Goal: Navigation & Orientation: Find specific page/section

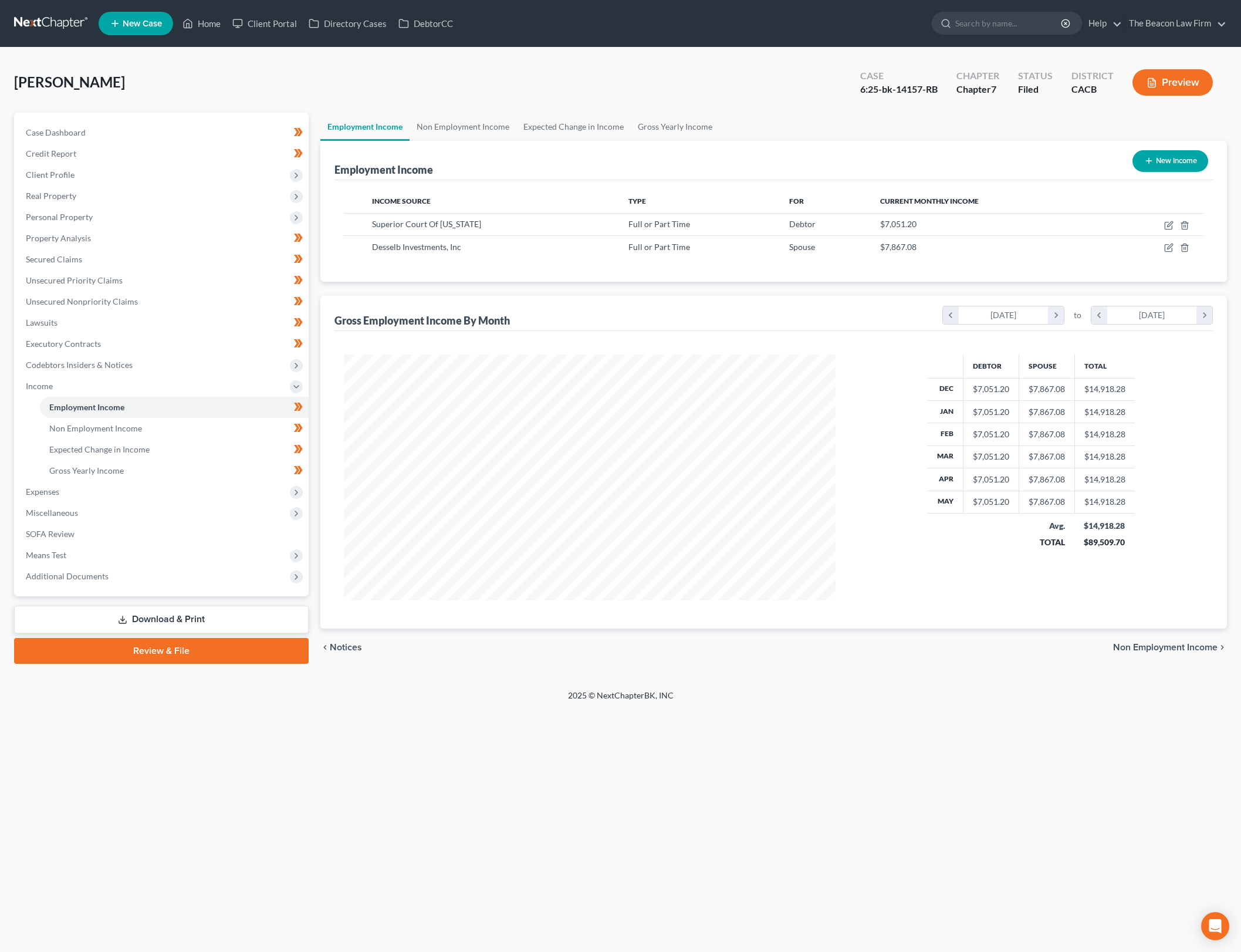
scroll to position [246, 515]
click at [698, 797] on div "Home New Case Client Portal Directory Cases DebtorCC The Beacon Law Firm [PERSO…" at bounding box center [620, 476] width 1241 height 952
click at [677, 50] on div "[PERSON_NAME] Upgraded Case 6:25-bk-14157-RB Chapter Chapter 7 Status Filed Dis…" at bounding box center [620, 368] width 1241 height 642
click at [124, 187] on span "Real Property" at bounding box center [163, 195] width 293 height 21
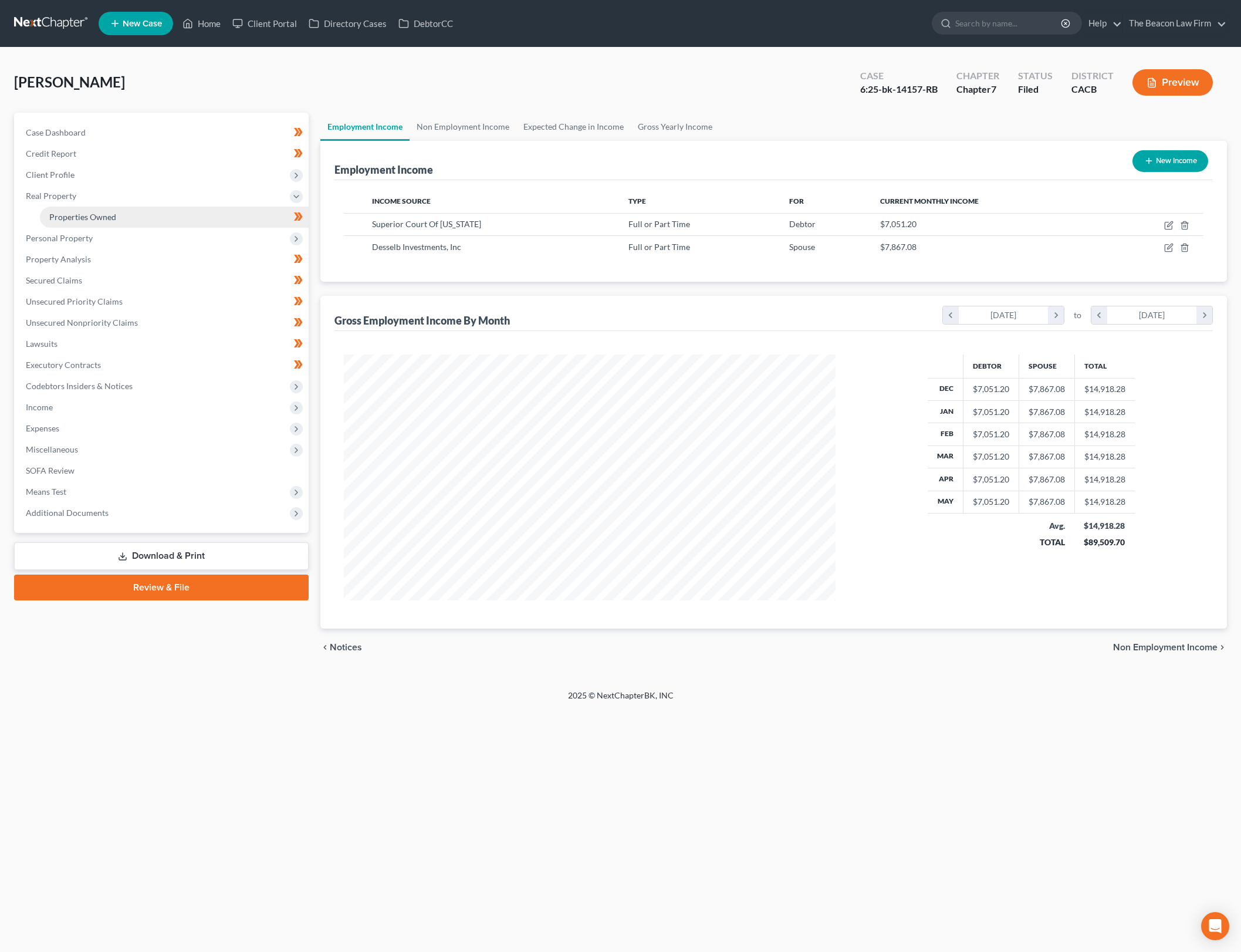
click at [251, 216] on link "Properties Owned" at bounding box center [174, 217] width 269 height 21
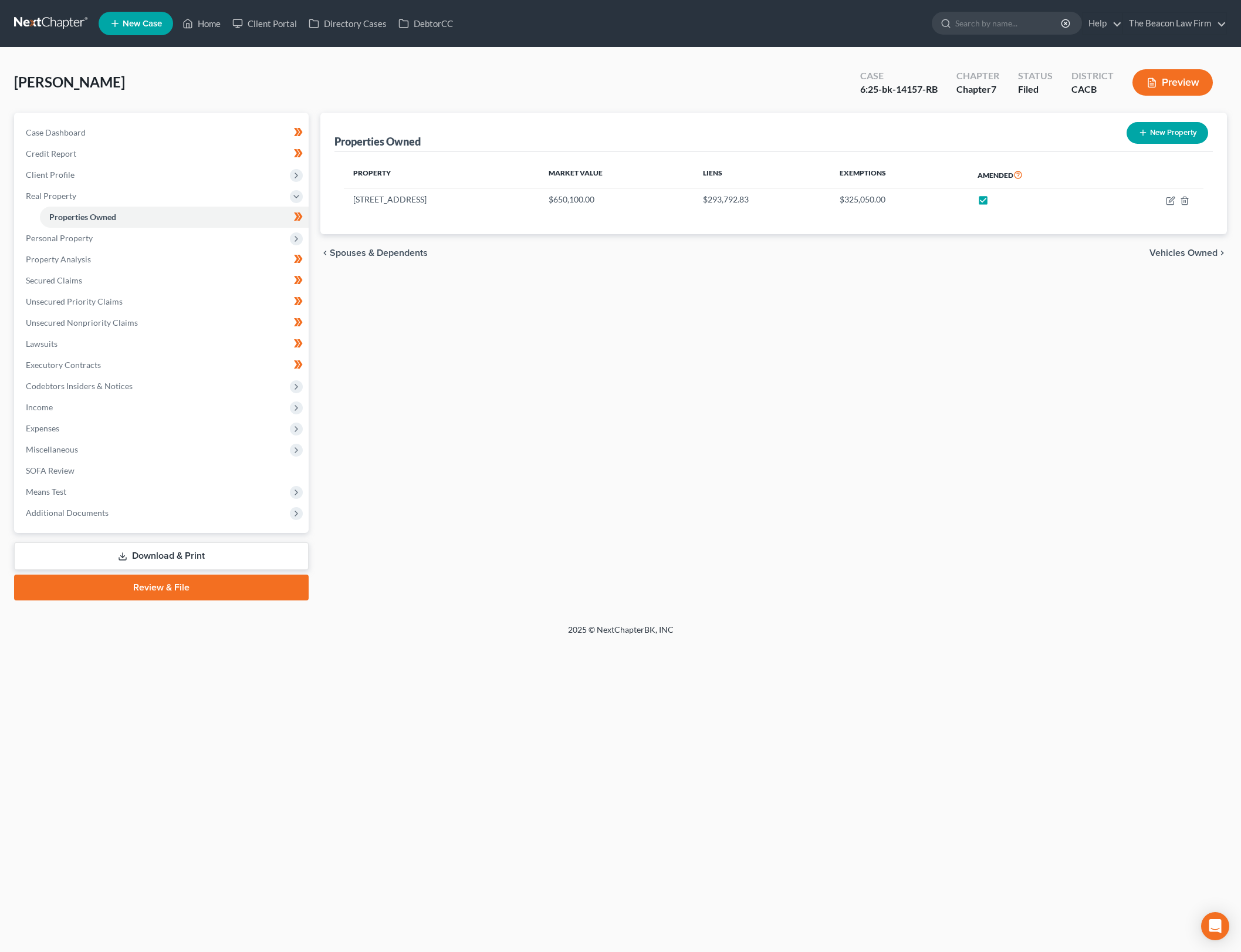
drag, startPoint x: 581, startPoint y: 327, endPoint x: 618, endPoint y: 303, distance: 44.1
click at [581, 327] on div "Properties Owned New Property Property Market Value Liens Exemptions Amended [S…" at bounding box center [774, 357] width 919 height 488
click at [677, 94] on div "[PERSON_NAME] Upgraded Case 6:25-bk-14157-RB Chapter Chapter 7 Status Filed Dis…" at bounding box center [620, 87] width 1213 height 51
click at [144, 279] on link "Secured Claims" at bounding box center [163, 280] width 293 height 21
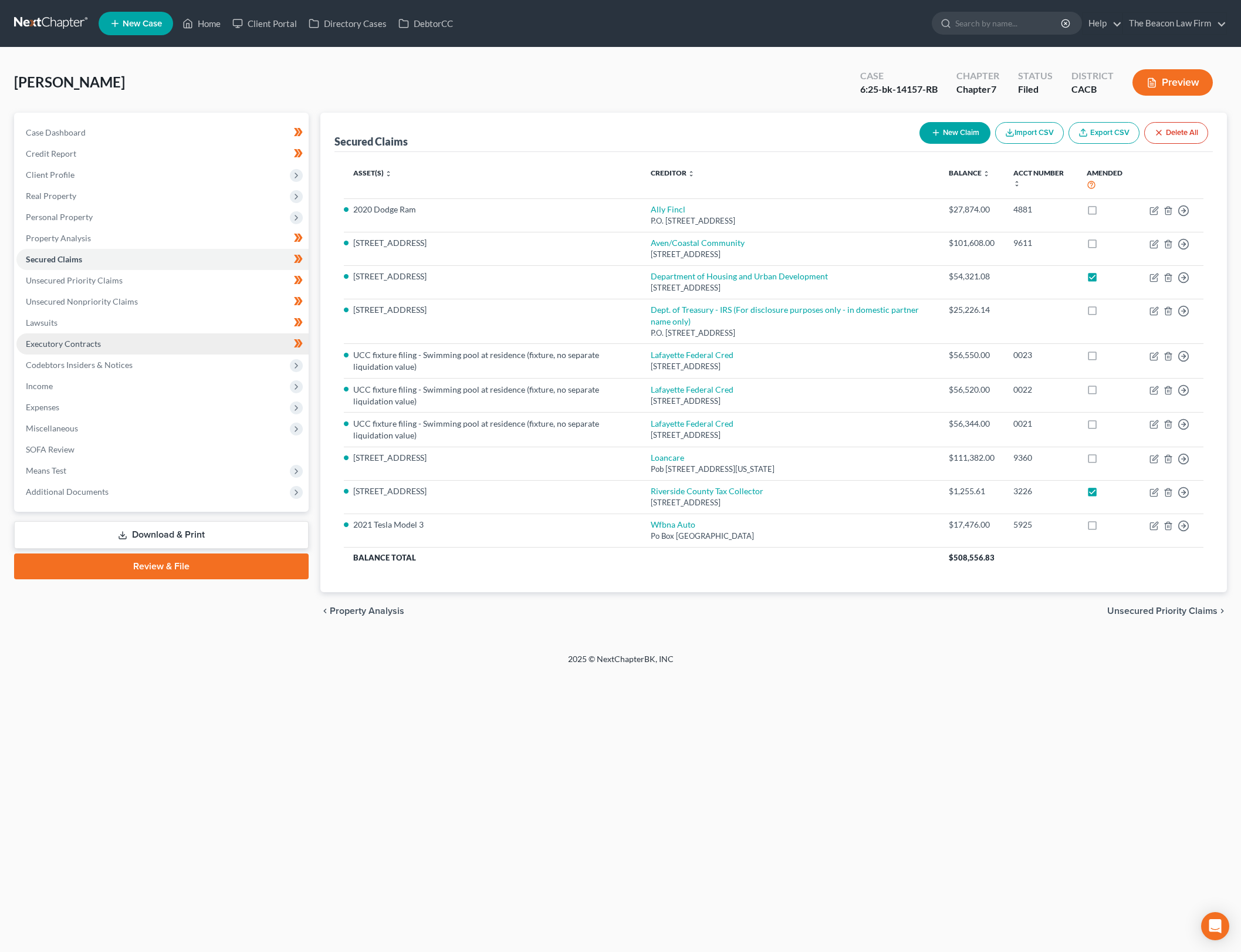
click at [94, 339] on span "Executory Contracts" at bounding box center [63, 344] width 75 height 10
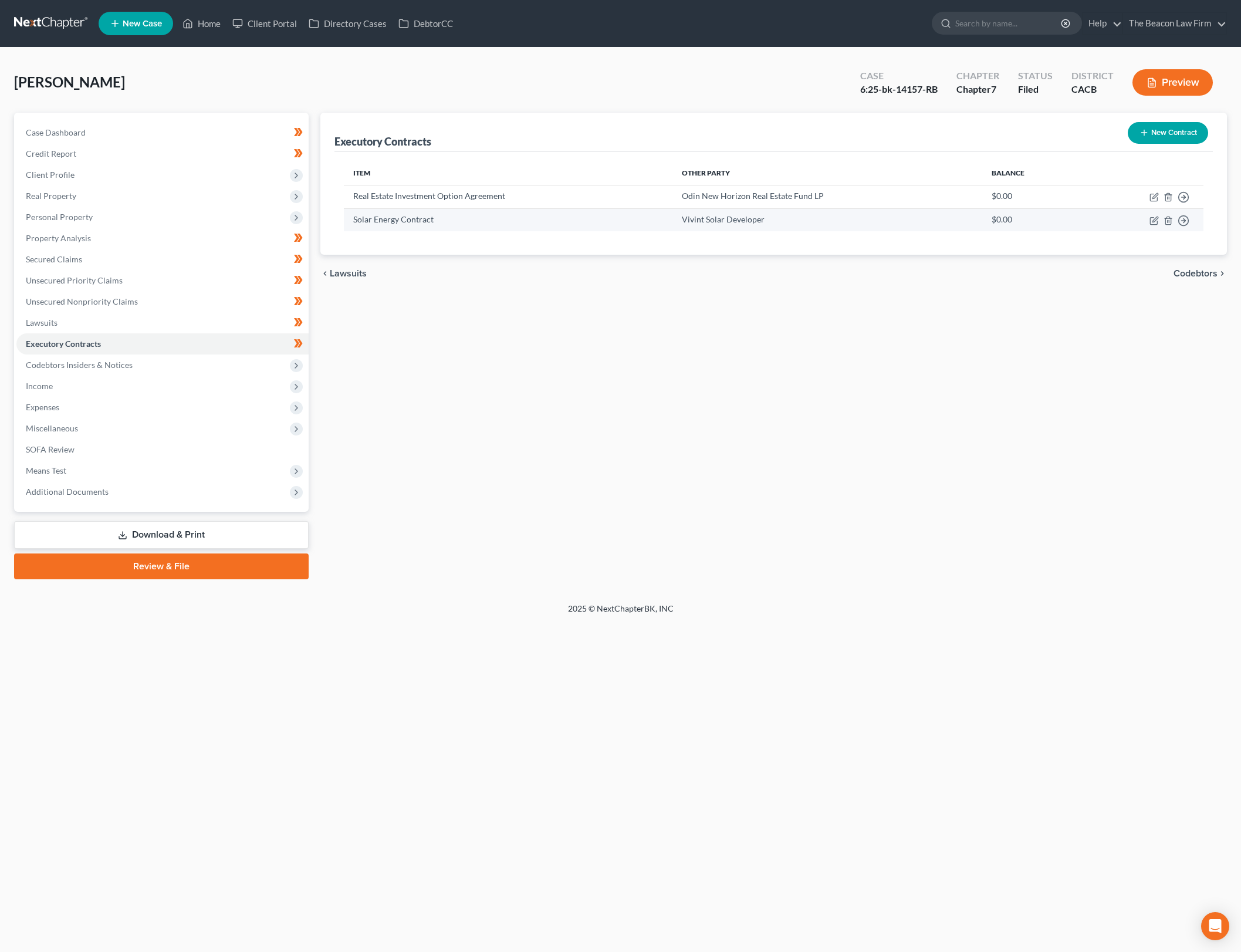
click at [721, 214] on td "Vivint Solar Developer" at bounding box center [827, 219] width 310 height 23
click at [805, 339] on div "Executory Contracts New Contract Item Other Party Balance Real Estate Investmen…" at bounding box center [774, 346] width 919 height 467
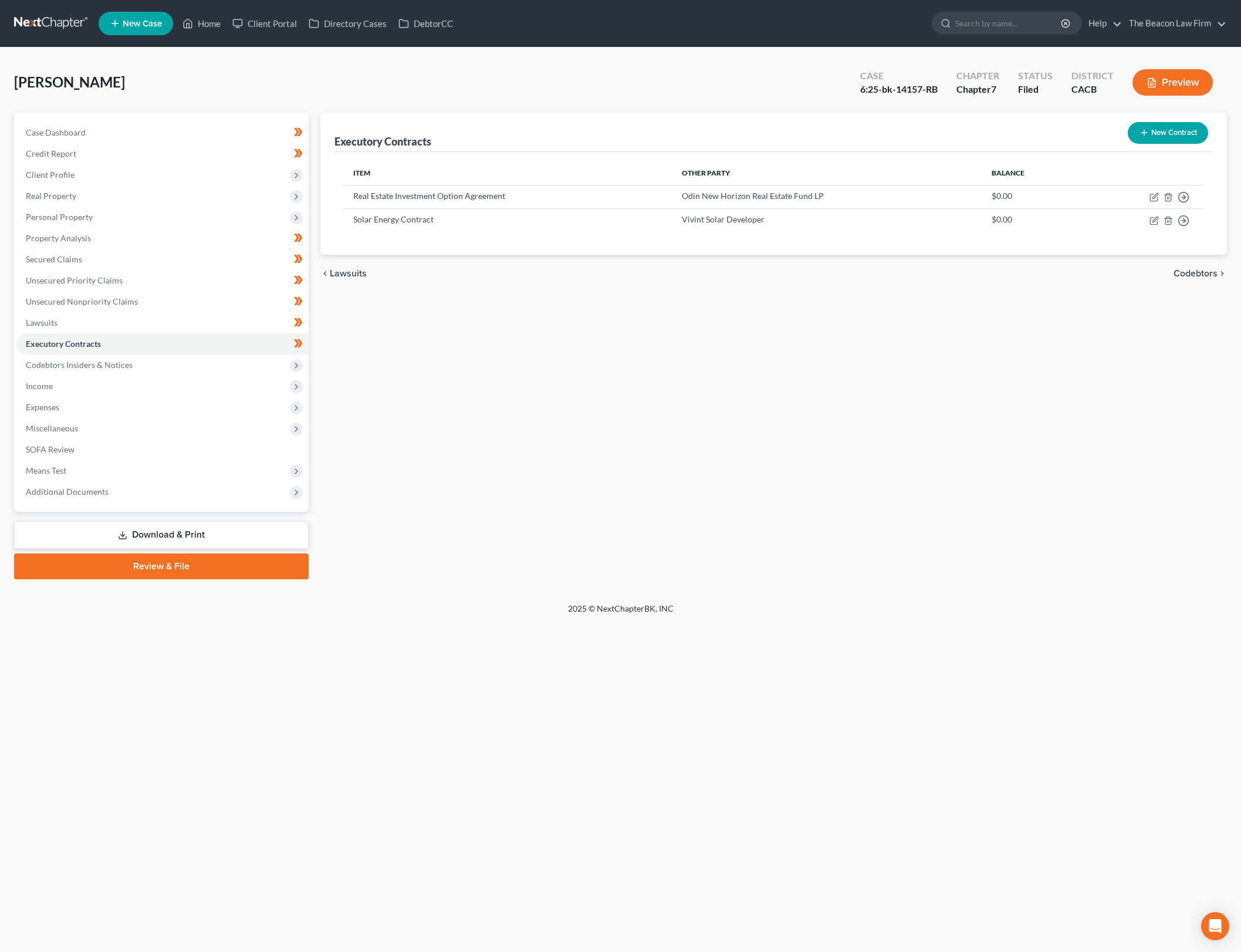
click at [421, 379] on div "Executory Contracts New Contract Item Other Party Balance Real Estate Investmen…" at bounding box center [774, 346] width 919 height 467
